Goal: Use online tool/utility: Utilize a website feature to perform a specific function

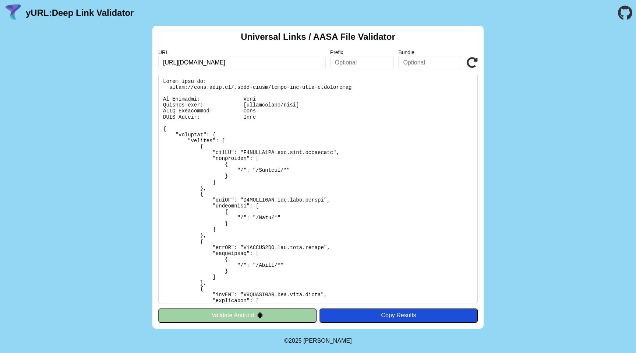
click at [226, 64] on input "https://pass.brav.it/" at bounding box center [242, 62] width 168 height 13
click at [237, 63] on input "https://pass.brav.it/" at bounding box center [242, 62] width 168 height 13
type input "[URL][DOMAIN_NAME]"
click at [473, 59] on icon at bounding box center [472, 62] width 11 height 11
click at [226, 320] on button "Validate Android" at bounding box center [237, 315] width 158 height 14
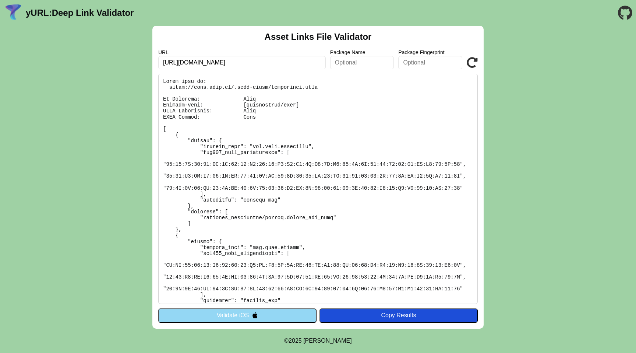
click at [329, 88] on pre at bounding box center [318, 189] width 320 height 230
click at [313, 86] on pre at bounding box center [318, 189] width 320 height 230
copy pre "https://pass.brav.it/.well-known/assetlinks.json"
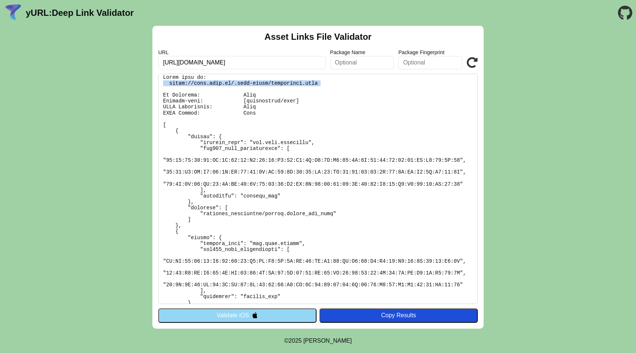
scroll to position [8, 0]
